Goal: Transaction & Acquisition: Book appointment/travel/reservation

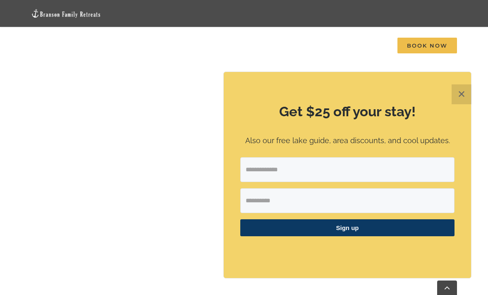
scroll to position [440, 0]
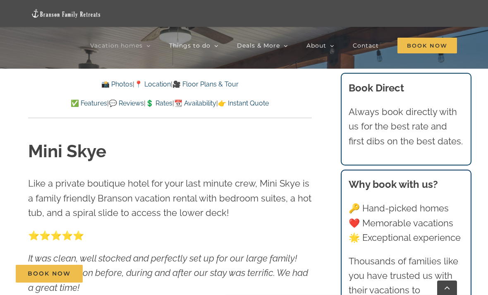
scroll to position [249, 0]
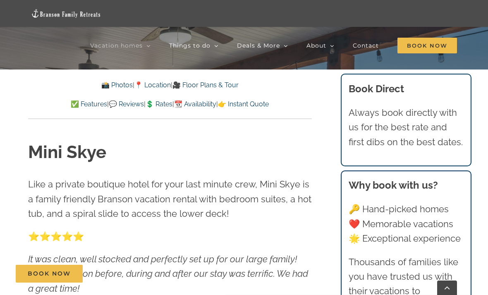
click at [209, 103] on link "📆 Availability" at bounding box center [195, 104] width 42 height 8
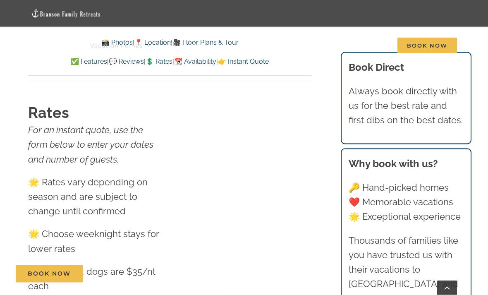
scroll to position [4469, 0]
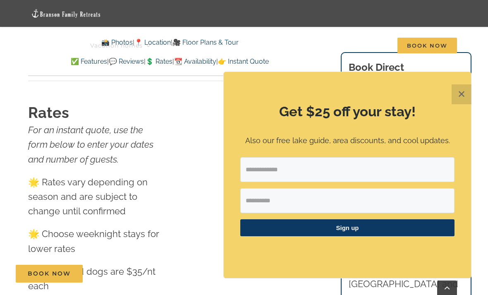
click at [461, 94] on button "✕" at bounding box center [462, 94] width 20 height 20
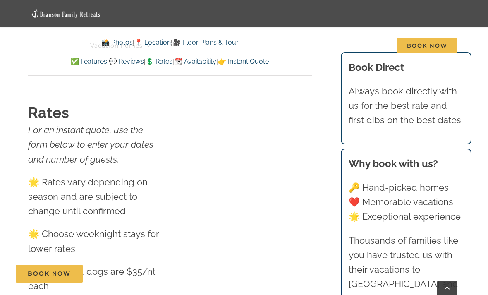
click at [155, 62] on link "💲 Rates" at bounding box center [159, 61] width 27 height 8
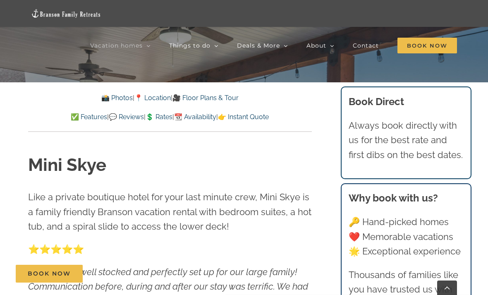
scroll to position [239, 0]
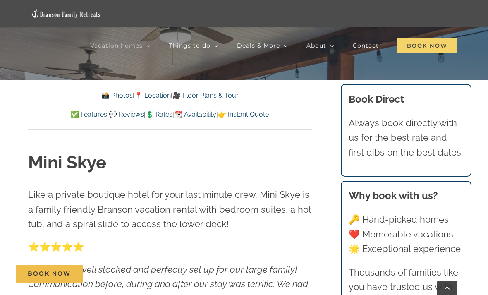
click at [422, 42] on span "Book Now" at bounding box center [428, 46] width 60 height 16
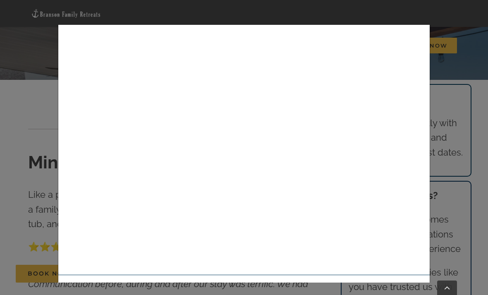
click at [17, 205] on div "× 👉 Book now 📍 Best cancellation policy in the area : Cancel up to 14 days befo…" at bounding box center [244, 147] width 488 height 295
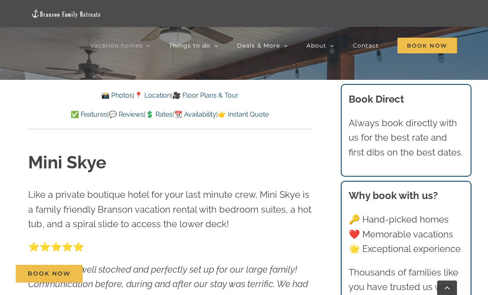
scroll to position [276, 0]
